Goal: Task Accomplishment & Management: Manage account settings

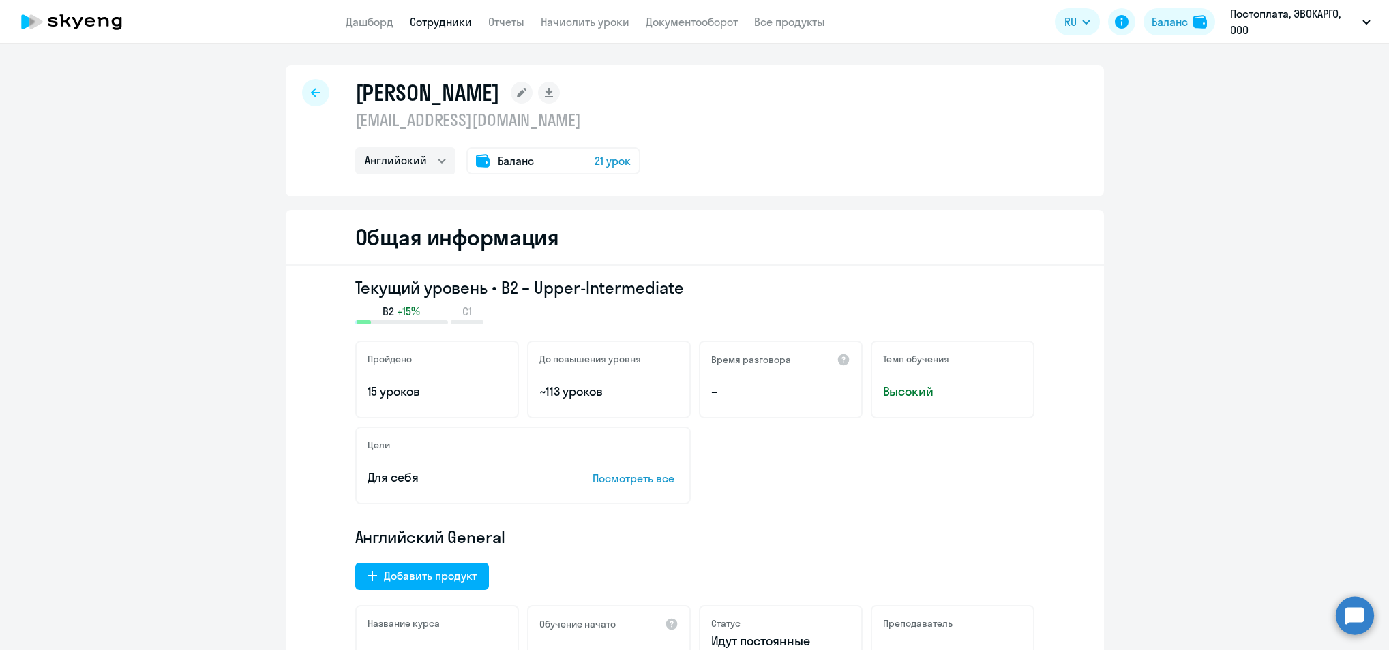
select select "english"
click at [104, 20] on icon at bounding box center [72, 22] width 120 height 34
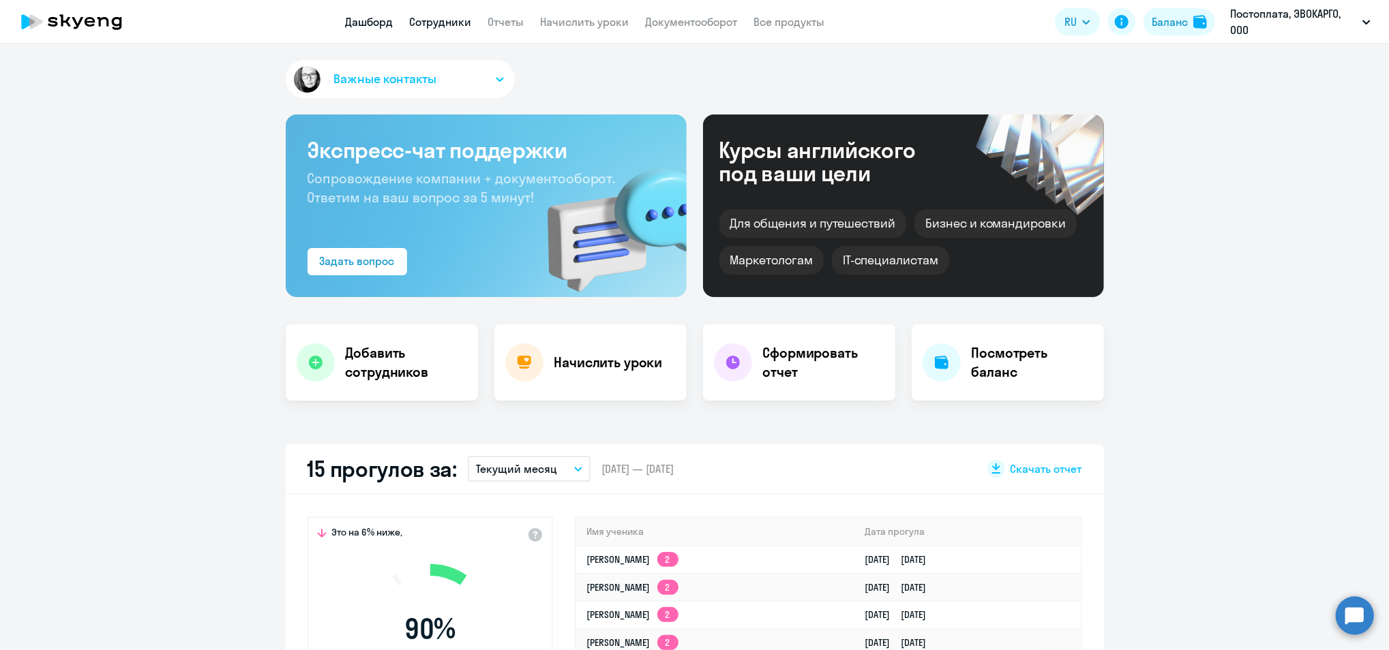
click at [466, 27] on link "Сотрудники" at bounding box center [441, 22] width 62 height 14
select select "30"
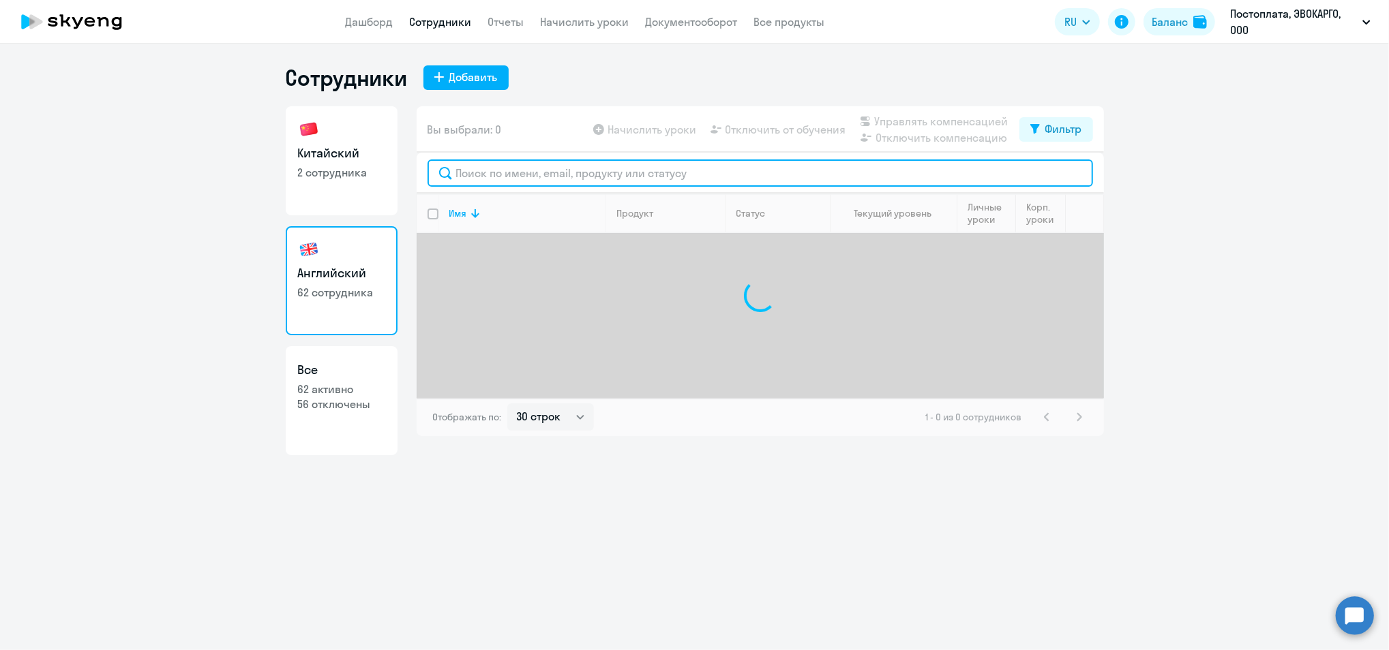
click at [568, 179] on input "text" at bounding box center [760, 173] width 665 height 27
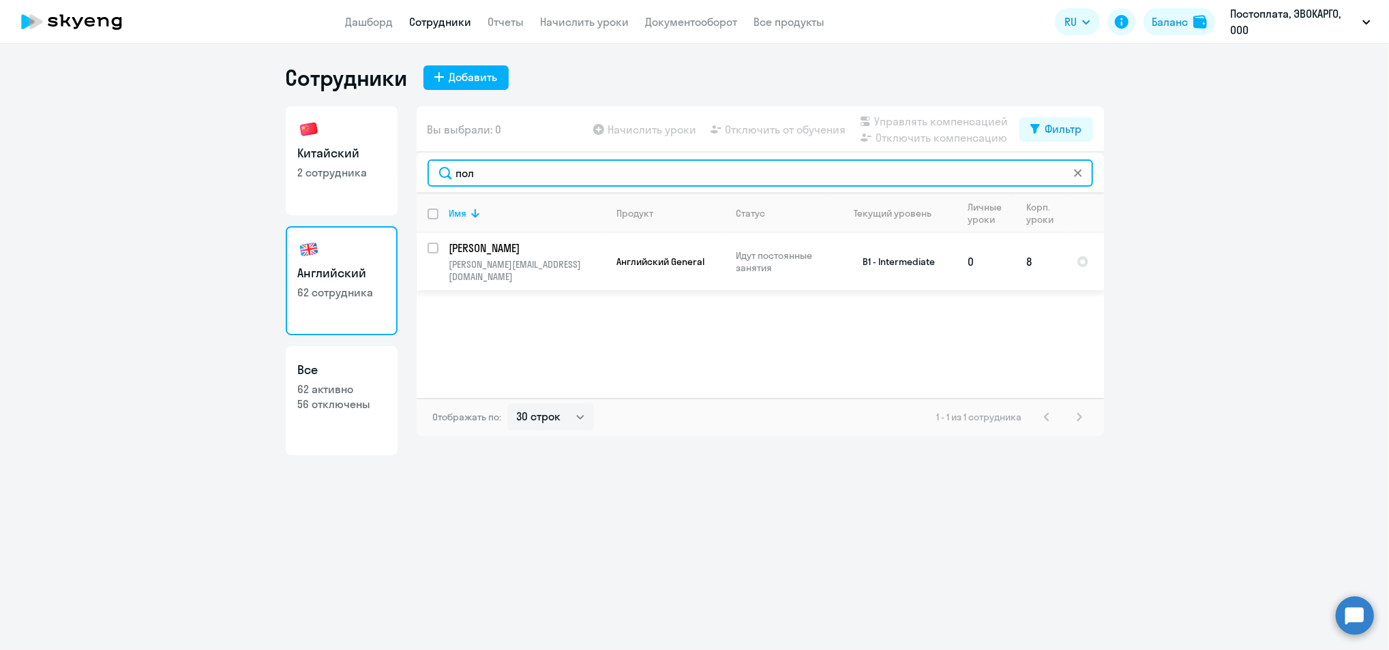
type input "пол"
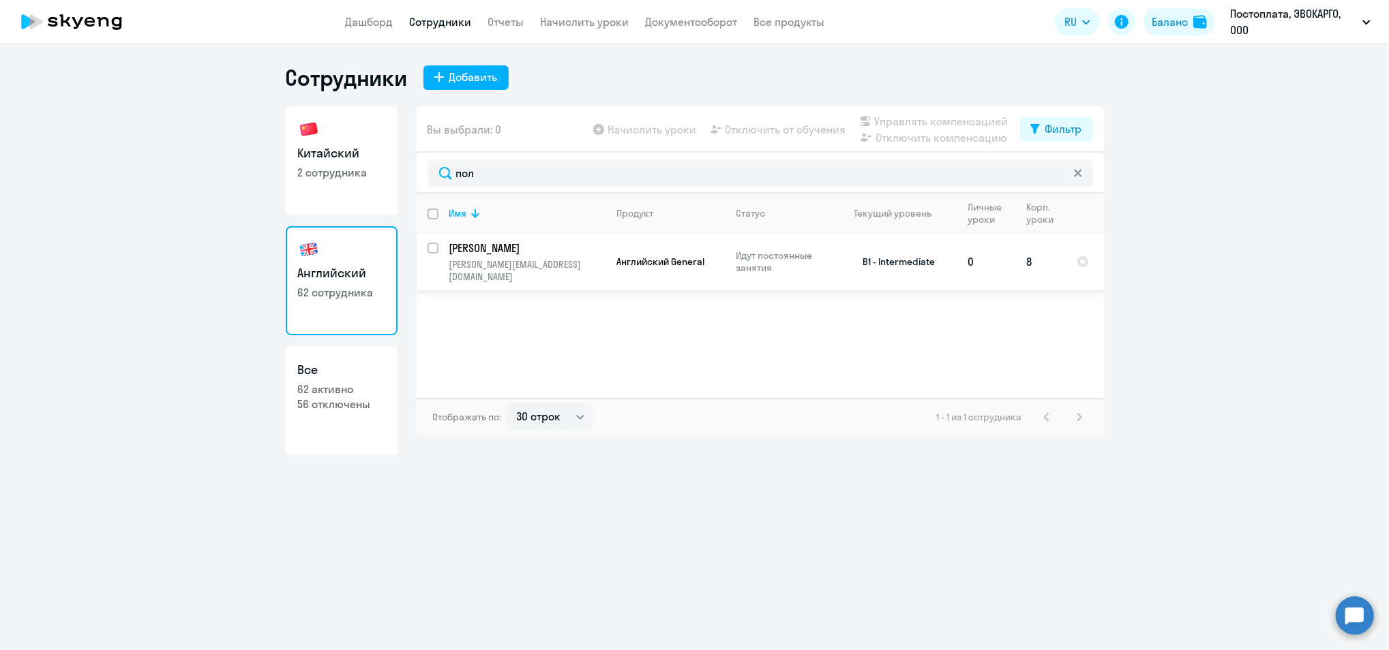
click at [434, 248] on input "select row 38642357" at bounding box center [441, 256] width 27 height 27
checkbox input "true"
click at [792, 133] on span "Отключить от обучения" at bounding box center [785, 129] width 121 height 16
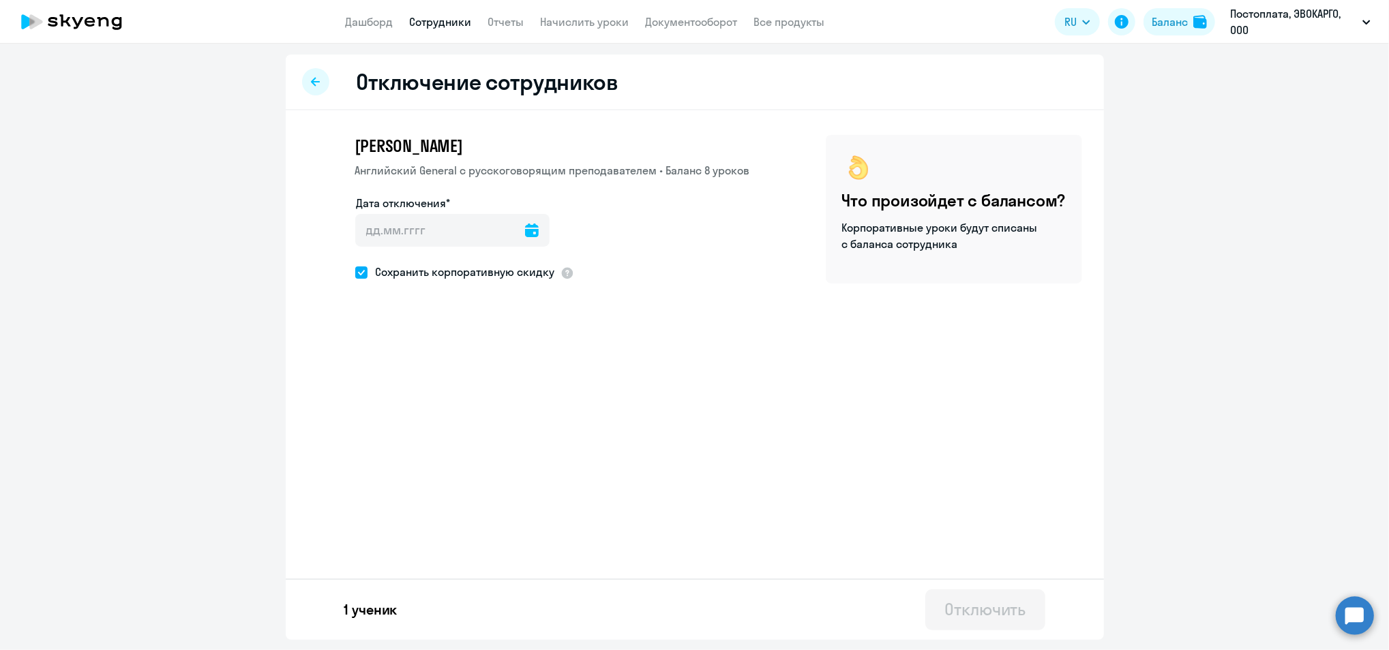
click at [505, 280] on ds-checkbox "Сохранить корпоративную скидку" at bounding box center [455, 273] width 200 height 20
click at [511, 275] on span "Сохранить корпоративную скидку" at bounding box center [462, 272] width 188 height 16
click at [355, 273] on input "Сохранить корпоративную скидку" at bounding box center [355, 272] width 1 height 1
checkbox input "false"
click at [532, 230] on input "Дата отключения*" at bounding box center [452, 230] width 194 height 33
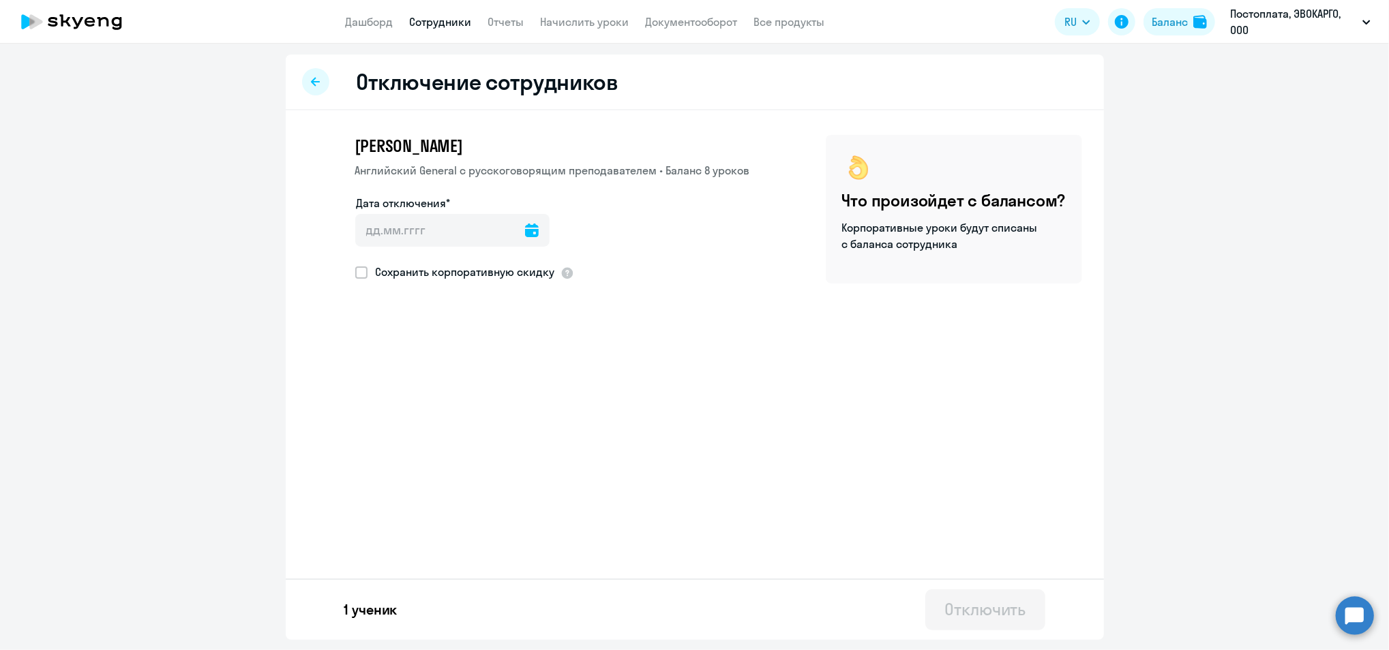
click at [525, 227] on icon at bounding box center [532, 231] width 14 height 14
click at [487, 410] on span "17" at bounding box center [483, 412] width 25 height 25
type input "[DATE]"
click at [973, 613] on div "Отключить" at bounding box center [984, 610] width 81 height 22
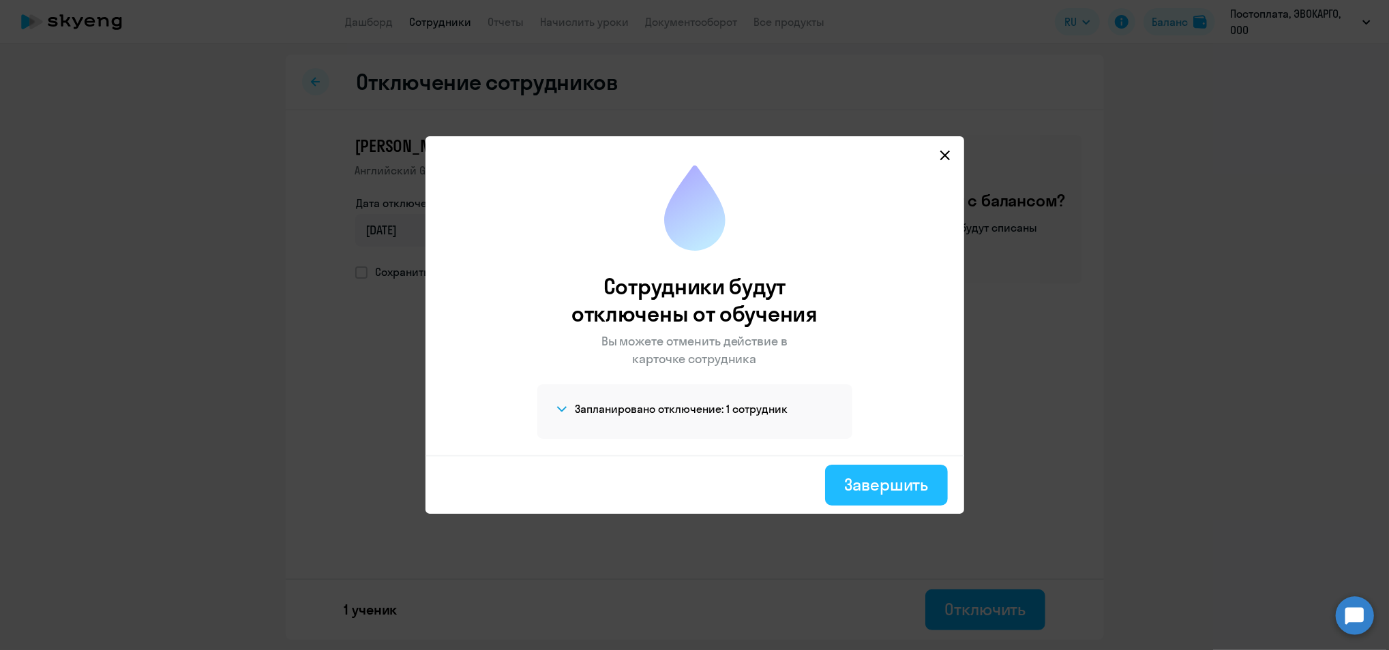
click at [873, 481] on div "Завершить" at bounding box center [886, 485] width 84 height 22
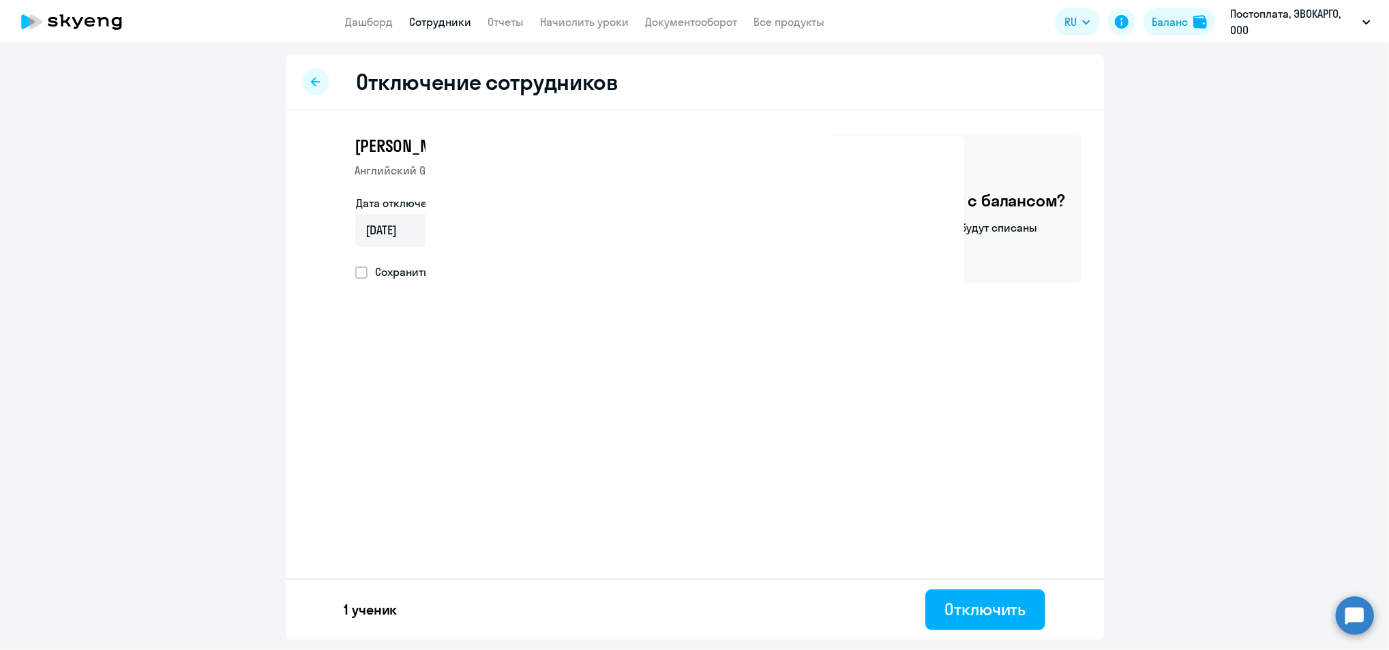
select select "30"
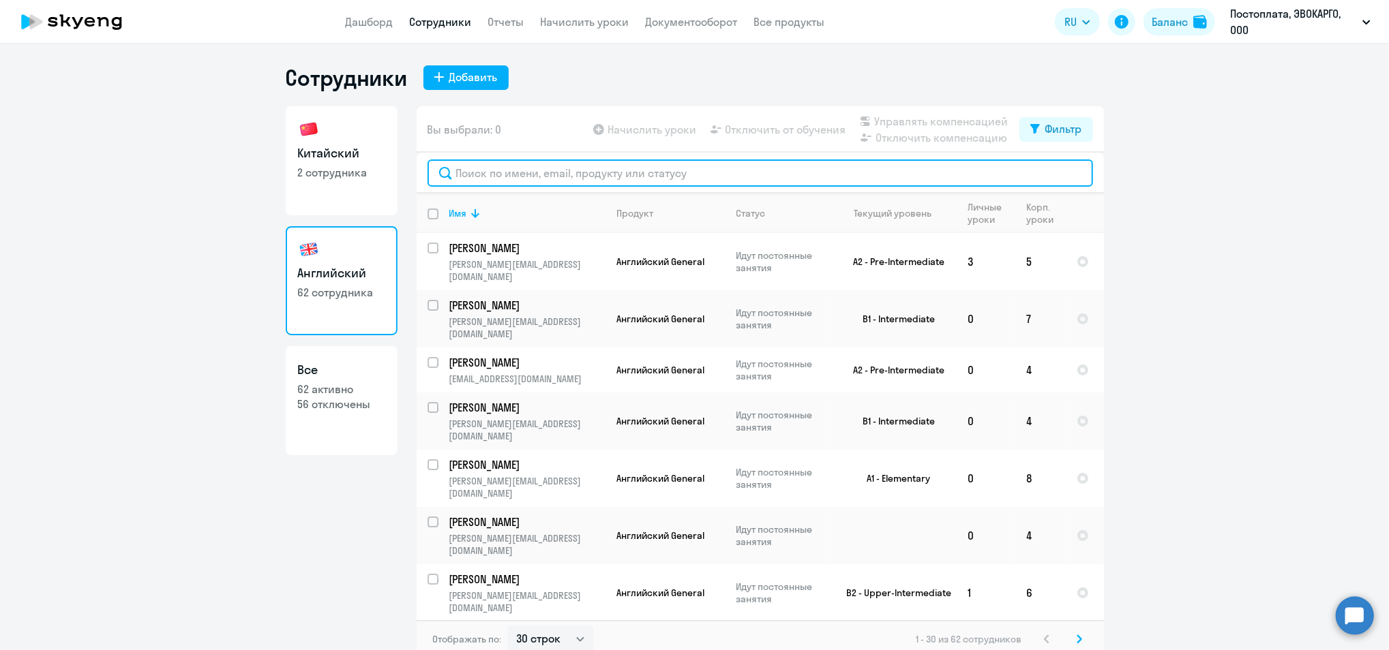
click at [466, 185] on input "text" at bounding box center [760, 173] width 665 height 27
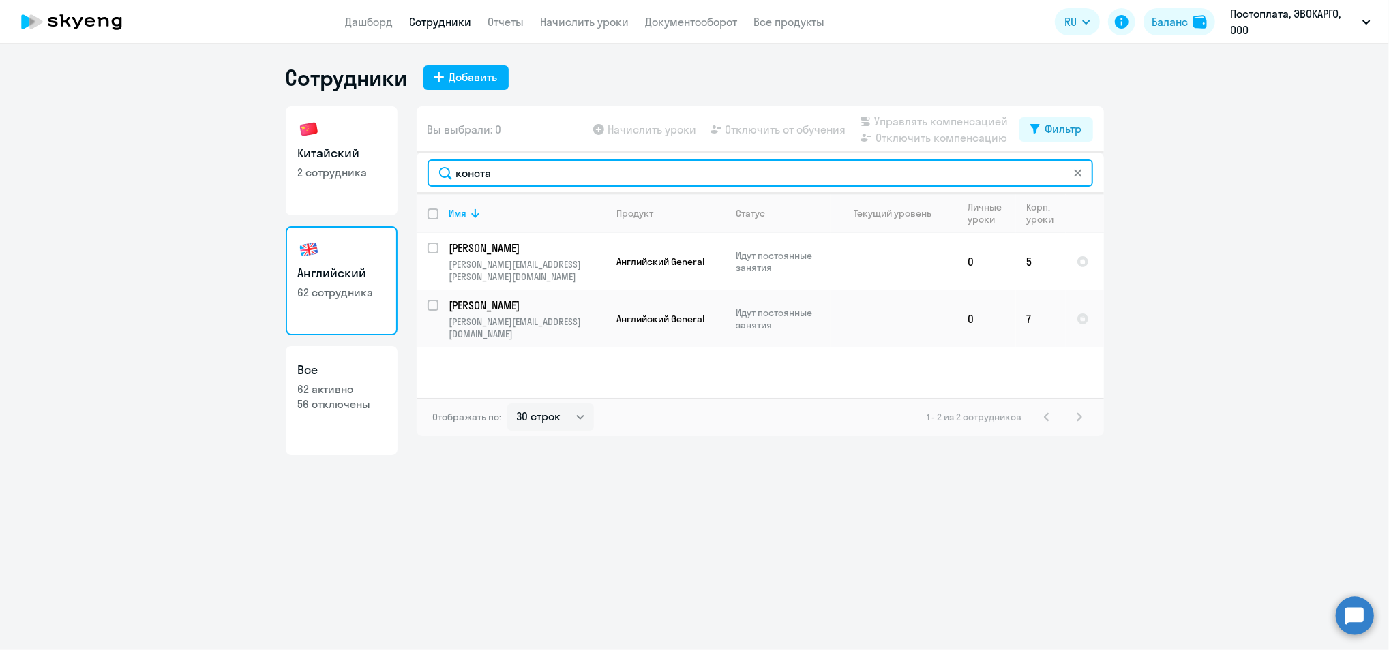
type input "конста"
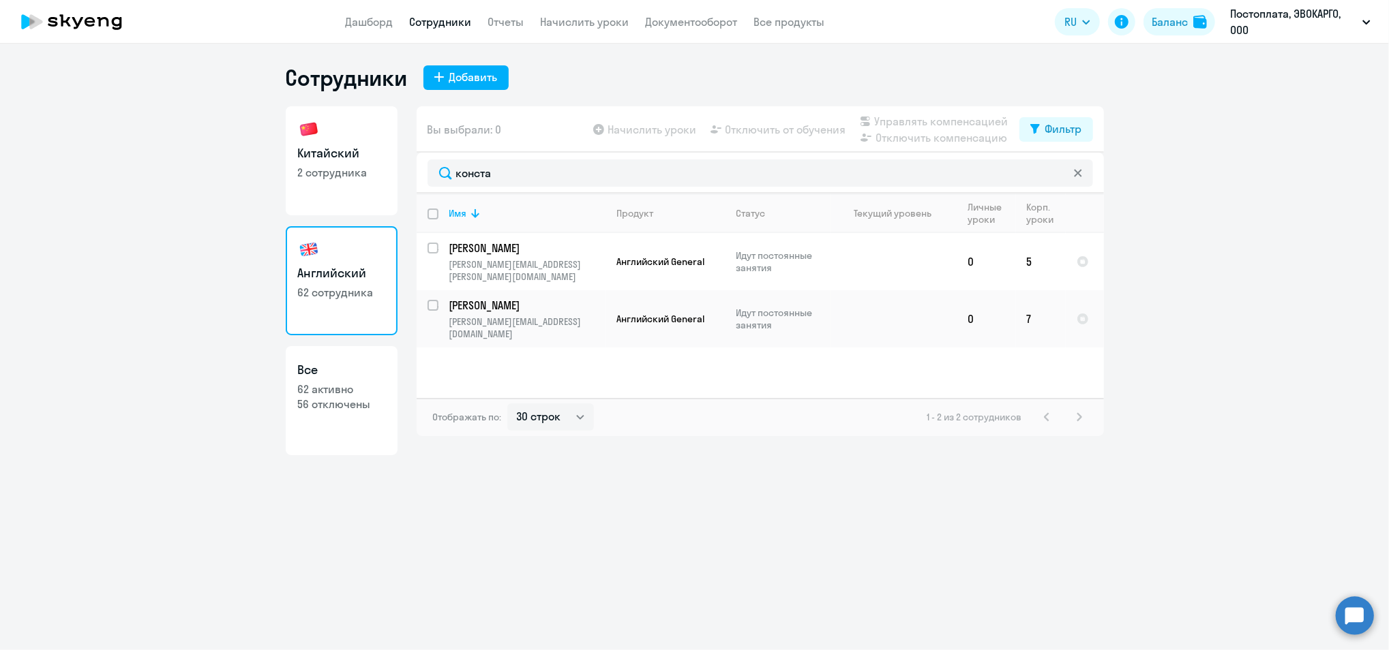
click at [350, 14] on app-menu-item-link "Дашборд" at bounding box center [370, 22] width 48 height 17
click at [119, 14] on icon at bounding box center [72, 22] width 120 height 34
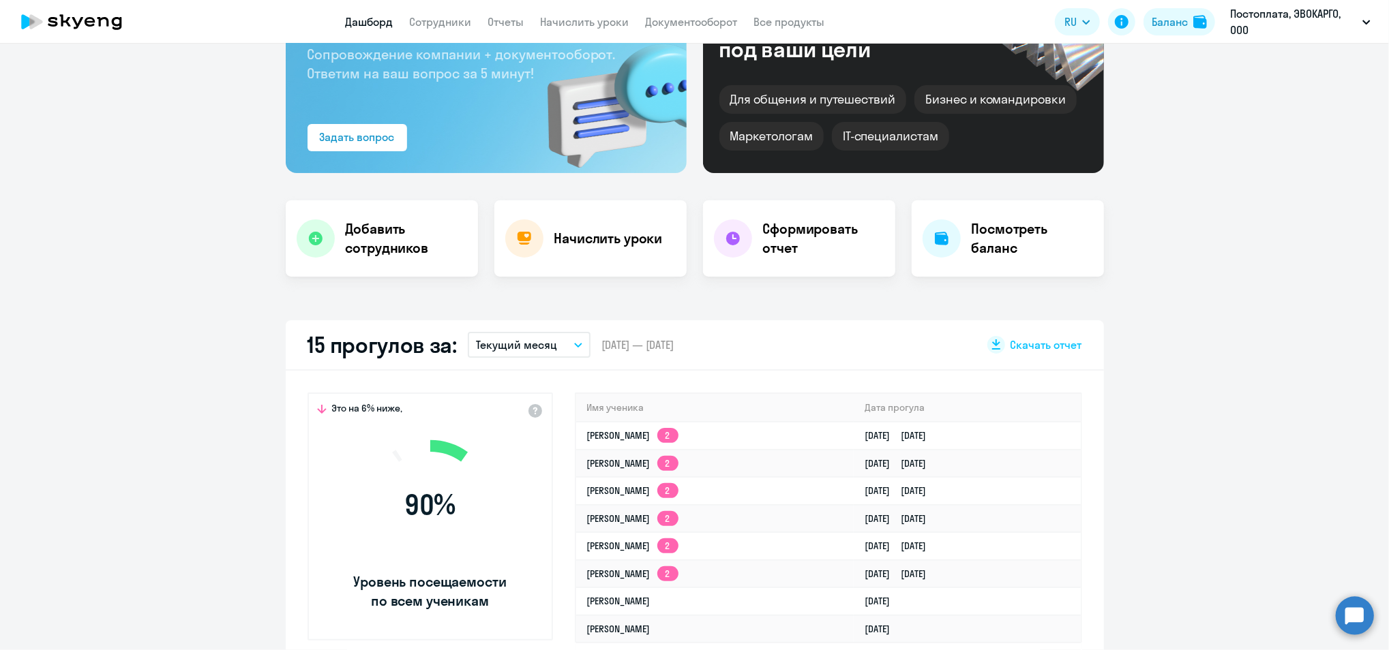
scroll to position [273, 0]
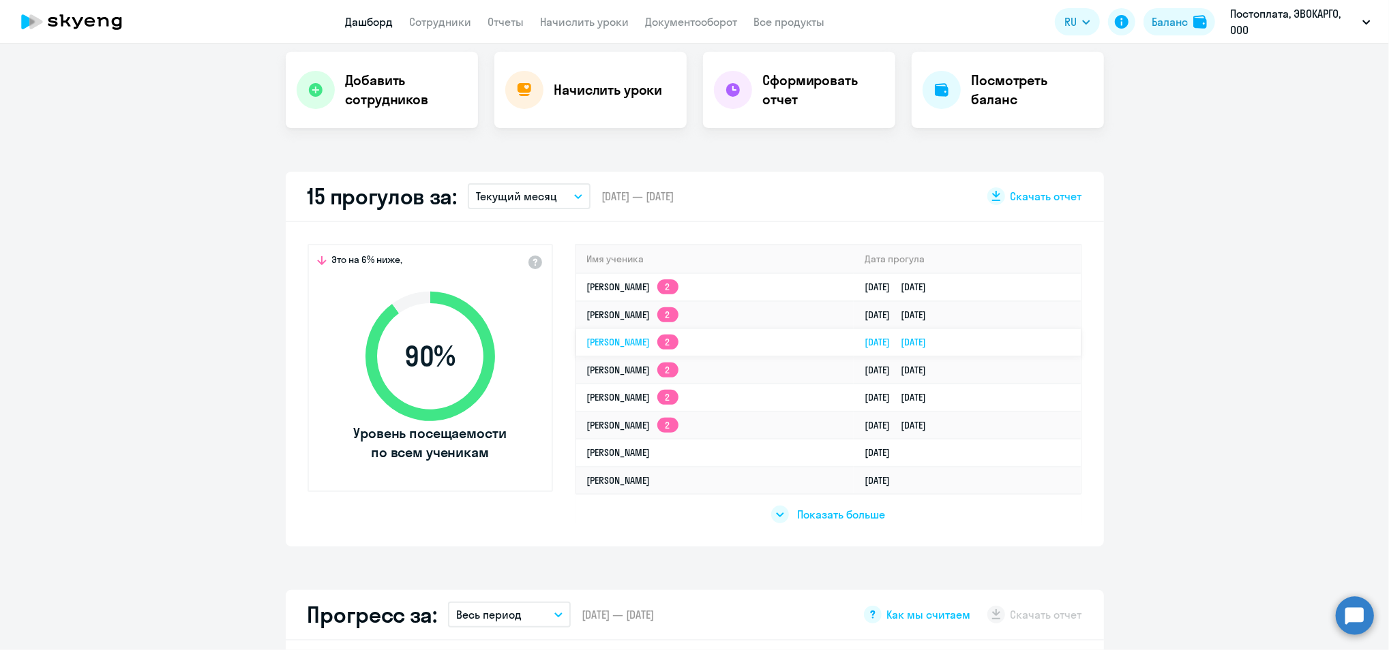
select select "30"
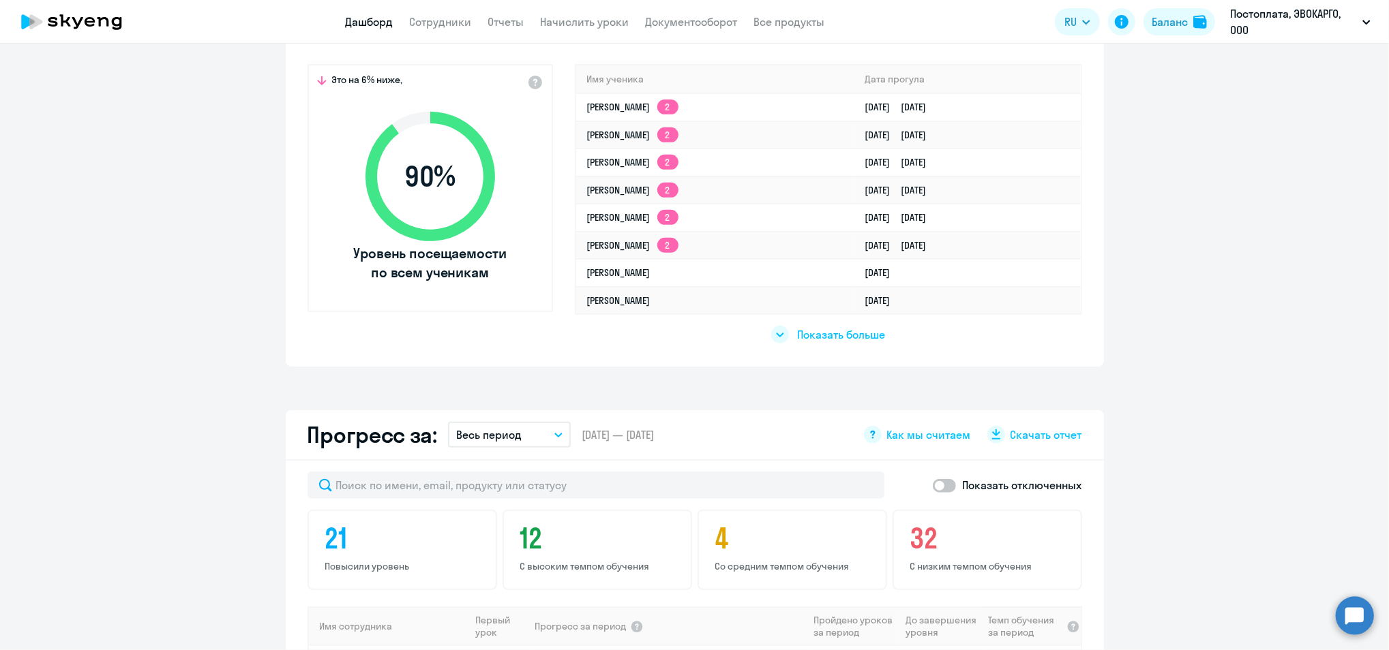
scroll to position [40, 0]
